Goal: Navigation & Orientation: Find specific page/section

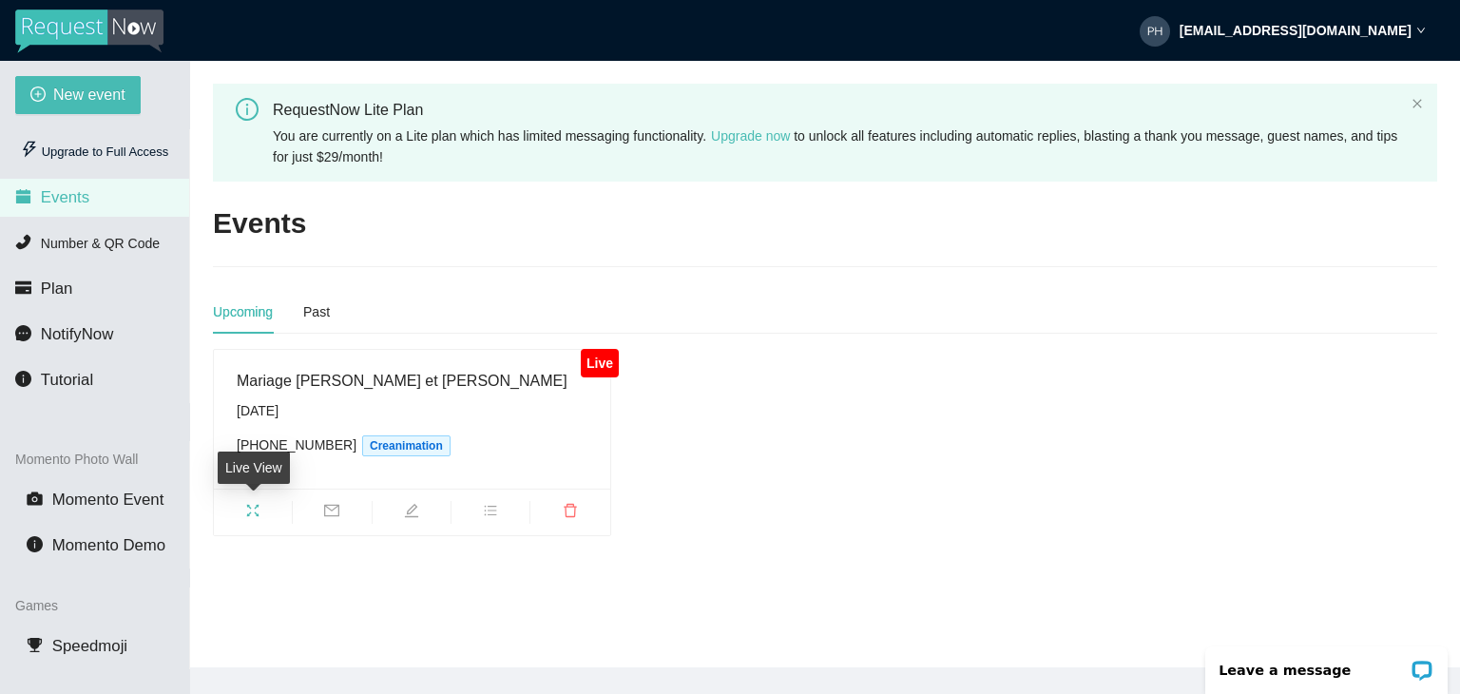
click at [242, 515] on span "fullscreen" at bounding box center [253, 513] width 78 height 21
